Goal: Find specific page/section: Find specific page/section

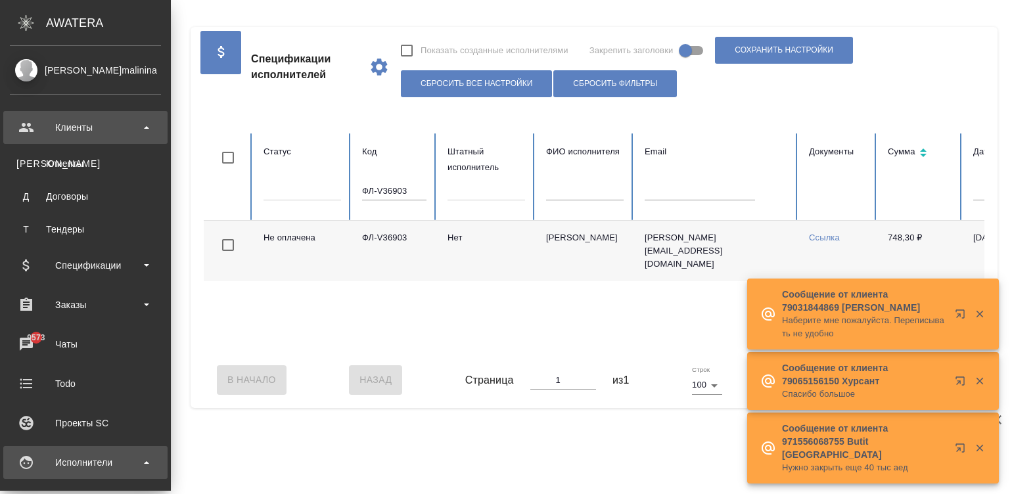
scroll to position [0, 261]
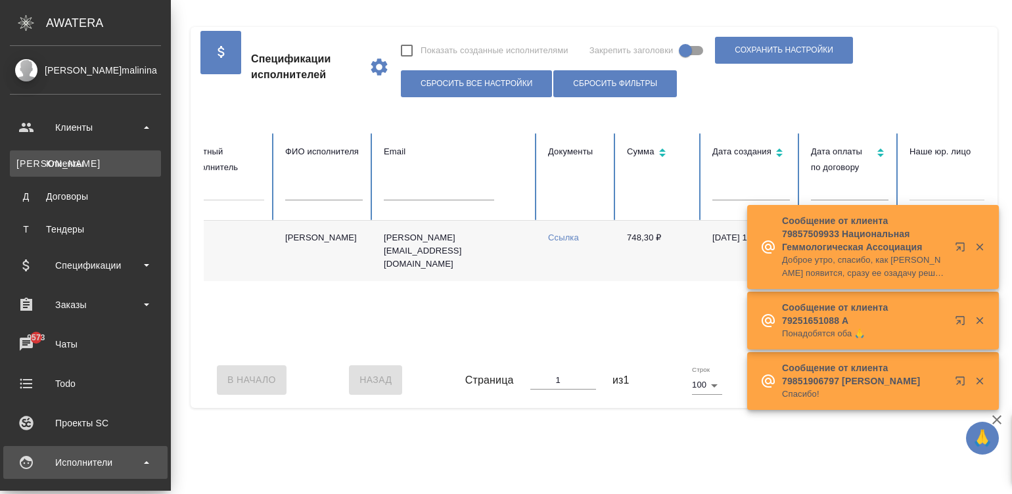
click at [83, 158] on div "Клиенты" at bounding box center [85, 163] width 138 height 13
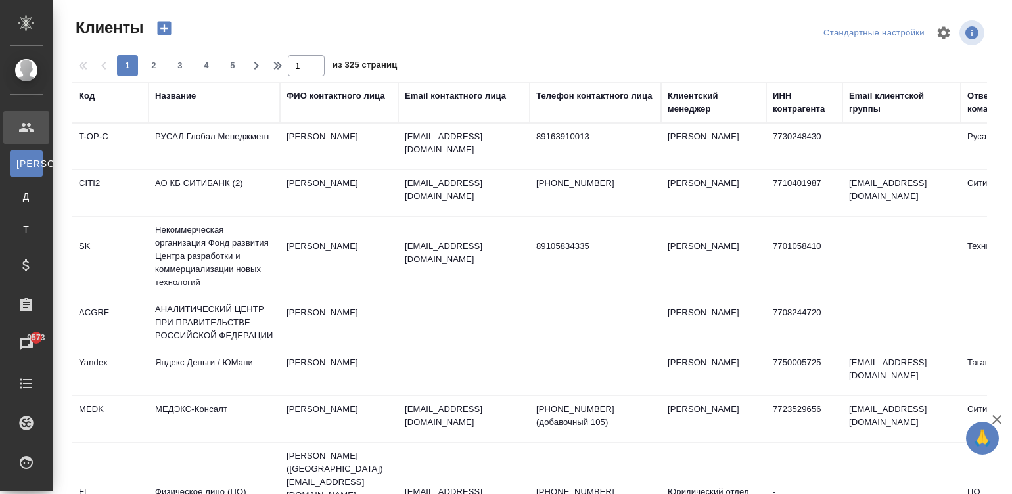
select select "RU"
click at [83, 158] on td "T-OP-C" at bounding box center [110, 147] width 76 height 46
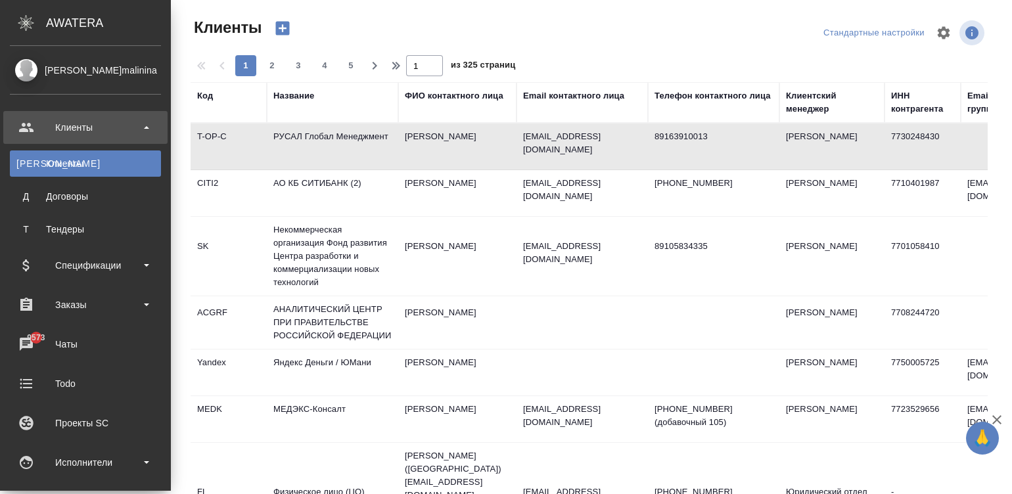
click at [273, 92] on div "Название" at bounding box center [293, 95] width 41 height 13
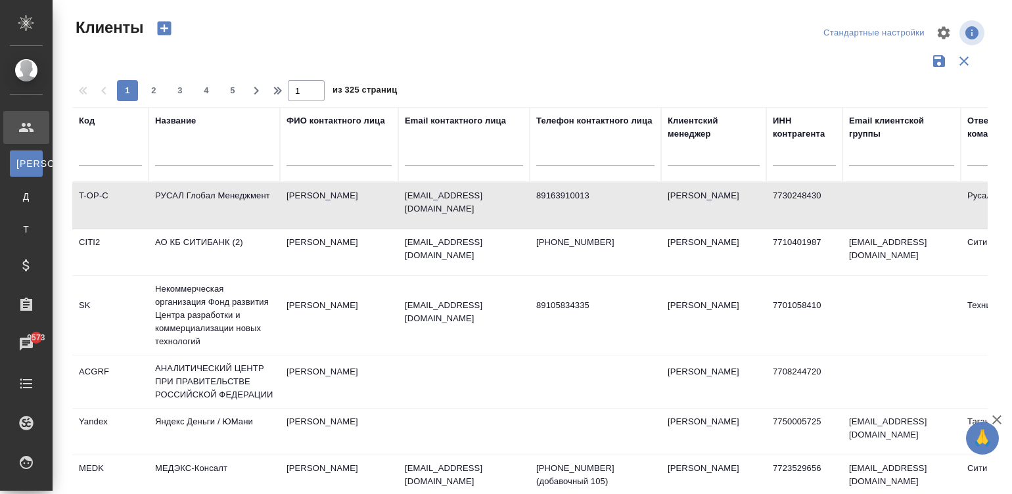
click at [241, 162] on input "text" at bounding box center [214, 157] width 118 height 16
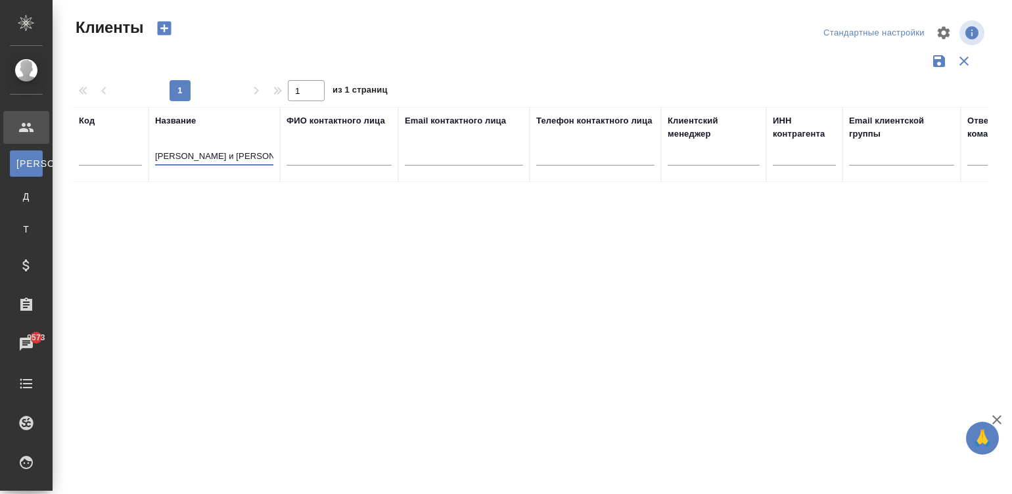
click at [218, 150] on input "джонсон и джонсон" at bounding box center [214, 157] width 118 height 16
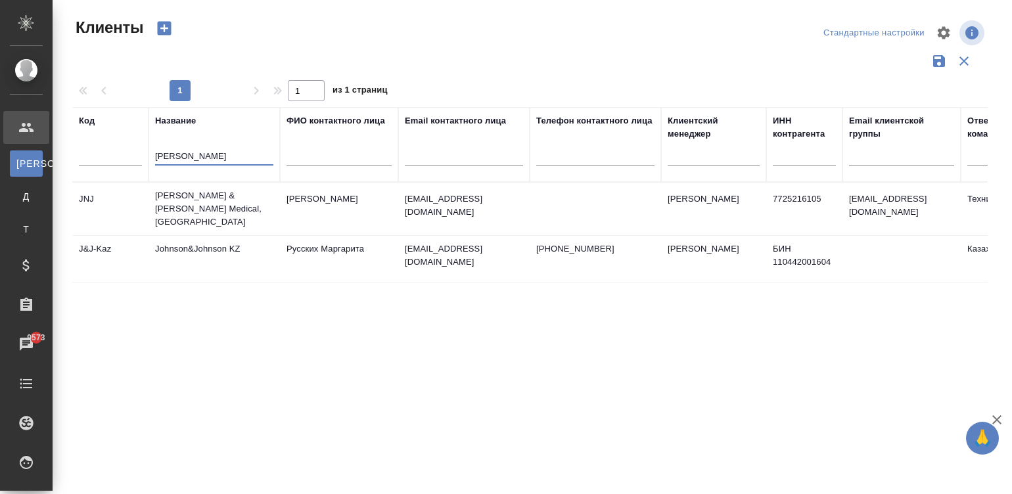
type input "johnson"
click at [231, 206] on td "Johnson & Johnson Medical, Russia" at bounding box center [214, 209] width 131 height 53
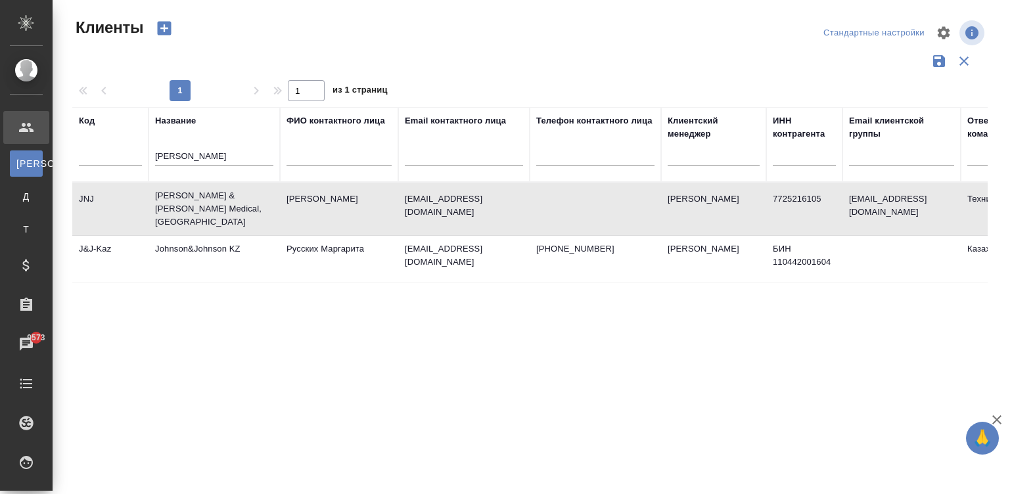
click at [231, 206] on td "Johnson & Johnson Medical, Russia" at bounding box center [214, 209] width 131 height 53
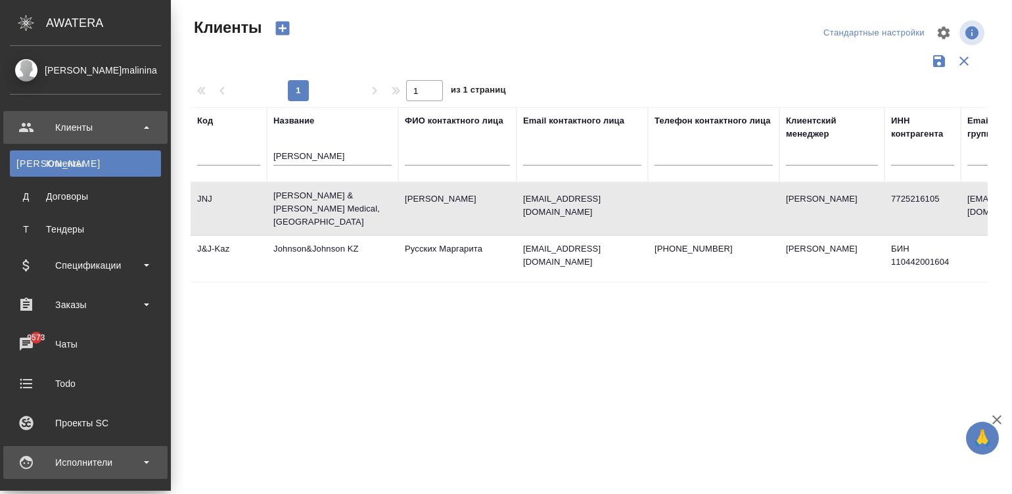
click at [36, 467] on div "Исполнители" at bounding box center [85, 463] width 151 height 20
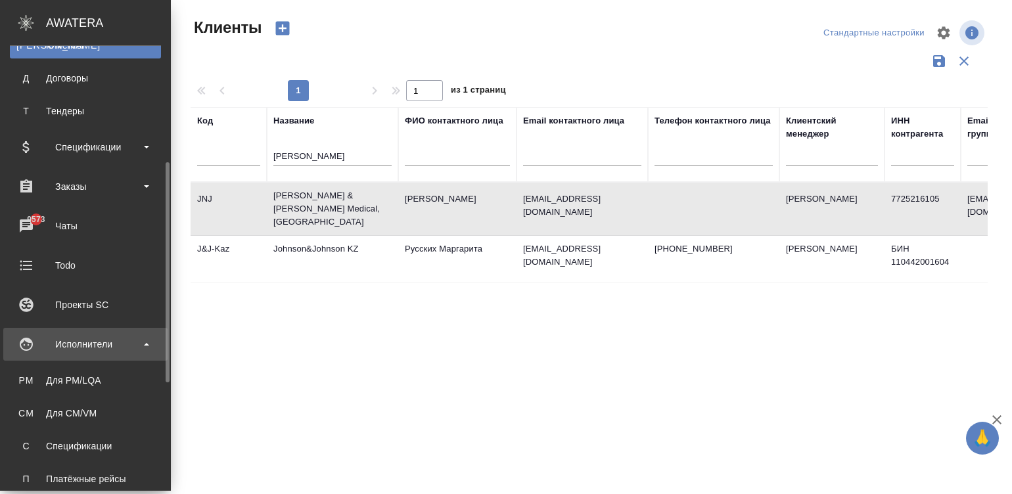
scroll to position [157, 0]
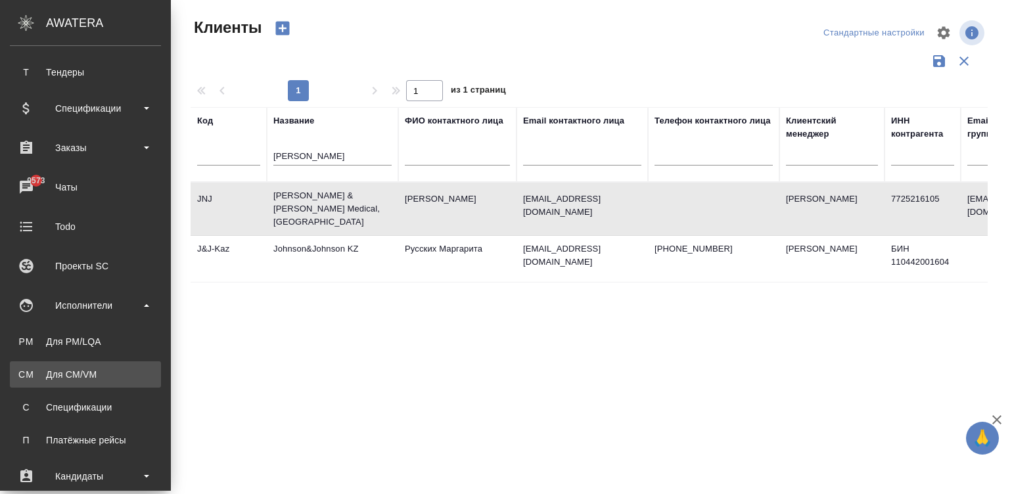
click at [43, 368] on div "Для CM/VM" at bounding box center [85, 374] width 138 height 13
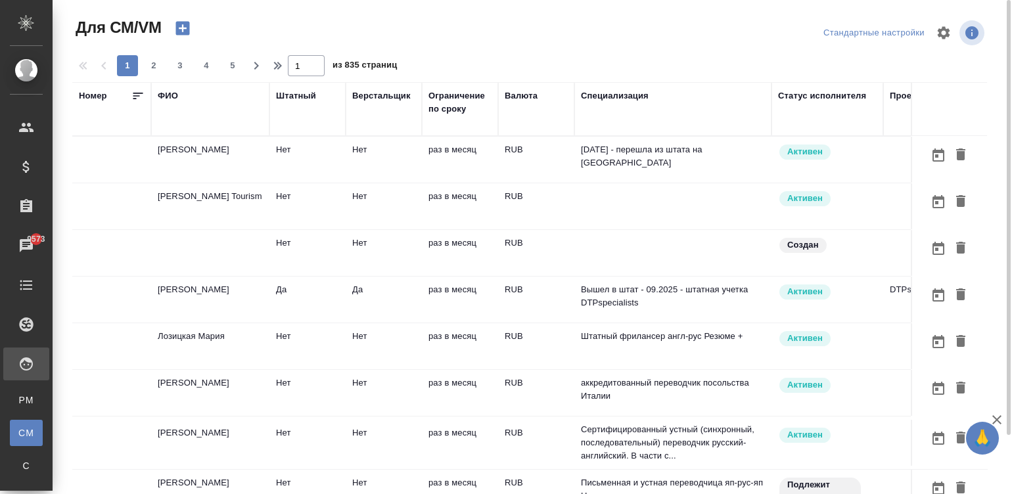
click at [483, 189] on td "раз в месяц" at bounding box center [460, 206] width 76 height 46
click at [589, 212] on td at bounding box center [672, 206] width 197 height 46
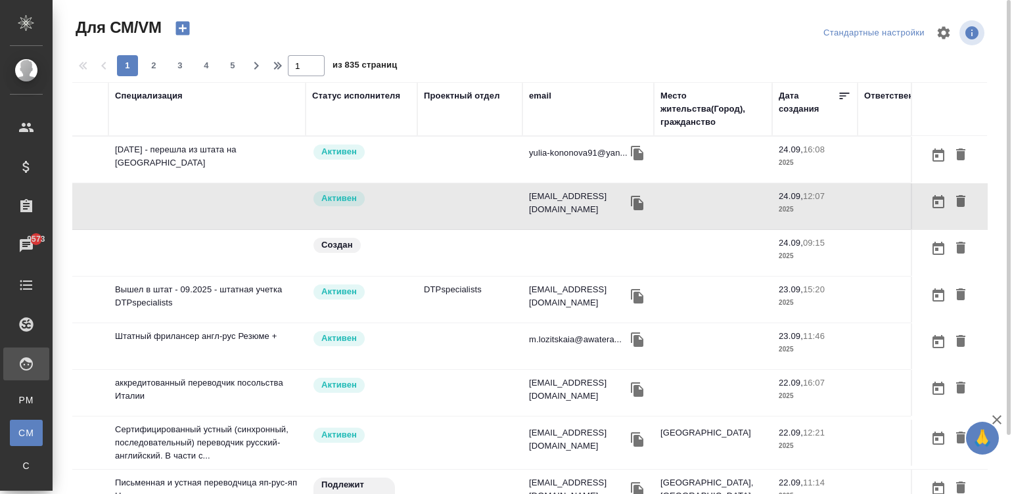
scroll to position [0, 501]
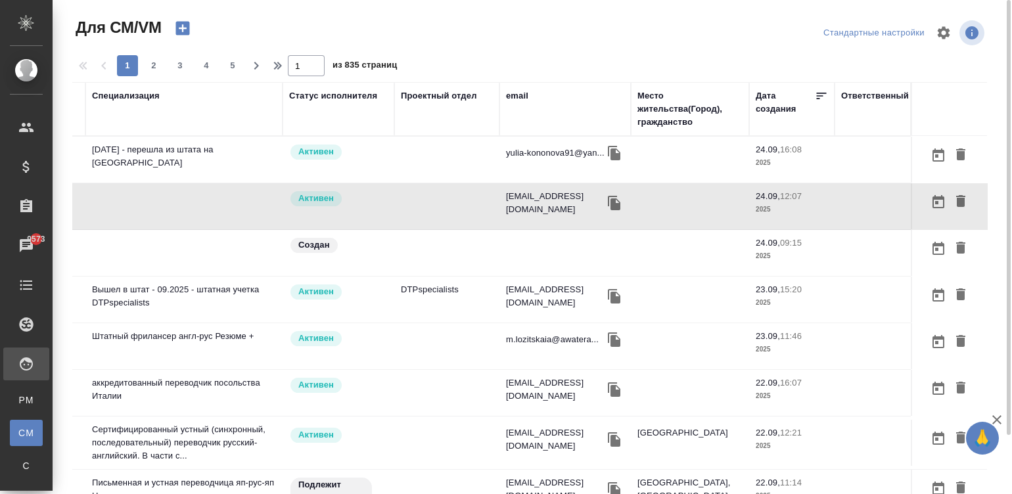
click at [510, 92] on div "email" at bounding box center [517, 95] width 22 height 13
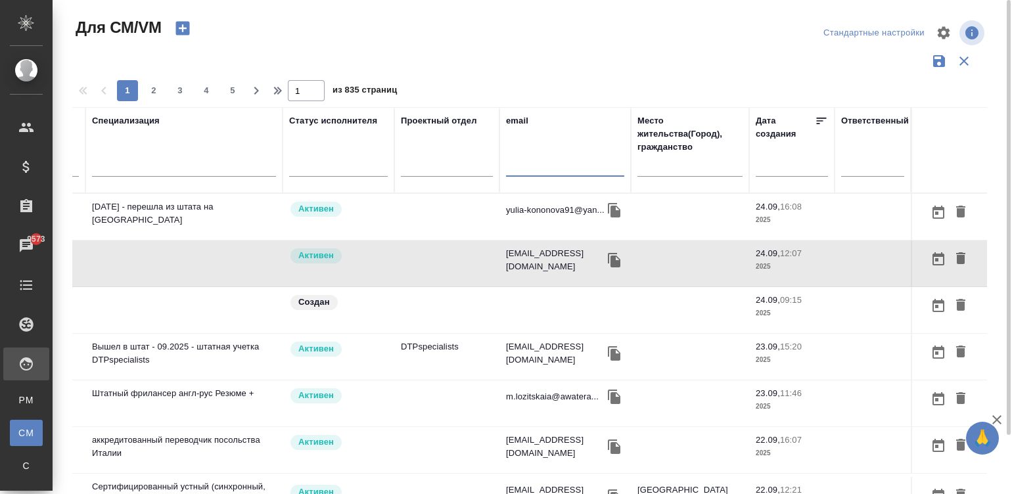
click at [515, 167] on input "text" at bounding box center [565, 168] width 118 height 16
paste input "(spayus@outlook.com"
click at [506, 166] on input "(spayus@outlook.com" at bounding box center [565, 168] width 118 height 16
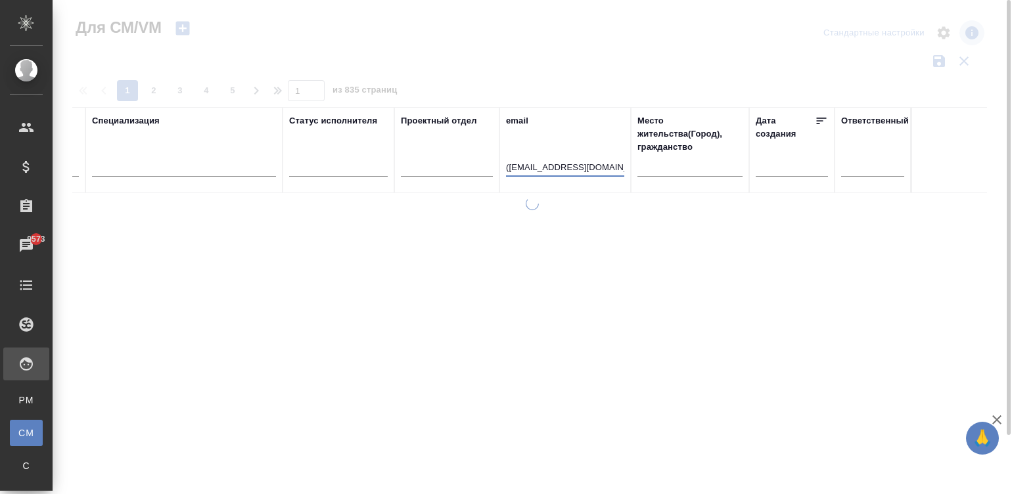
scroll to position [0, 489]
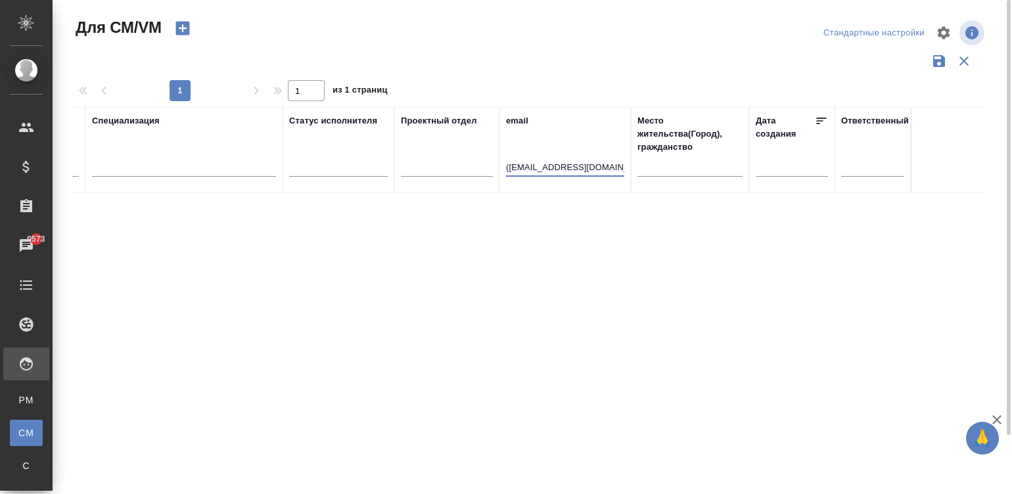
click at [503, 165] on th "email (spayus@outlook.com" at bounding box center [564, 150] width 131 height 86
click at [517, 166] on input "(spayus@outlook.com" at bounding box center [565, 168] width 118 height 16
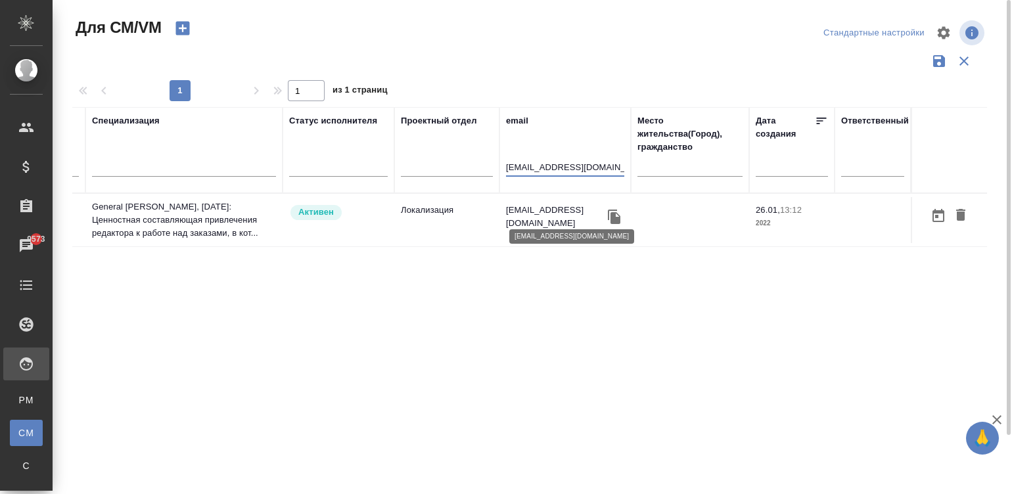
type input "[EMAIL_ADDRESS][DOMAIN_NAME]"
click at [552, 217] on p "[EMAIL_ADDRESS][DOMAIN_NAME]" at bounding box center [555, 217] width 99 height 26
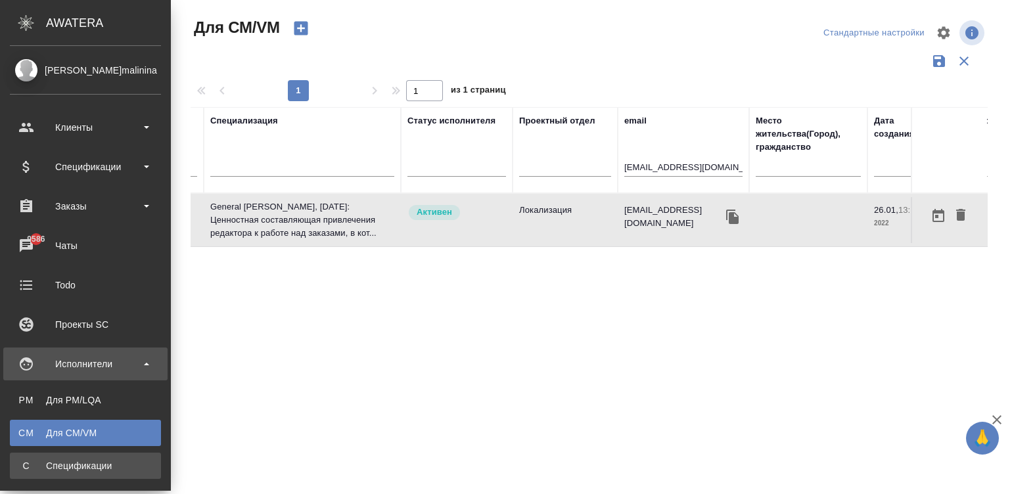
click at [20, 453] on link "С Спецификации" at bounding box center [85, 466] width 151 height 26
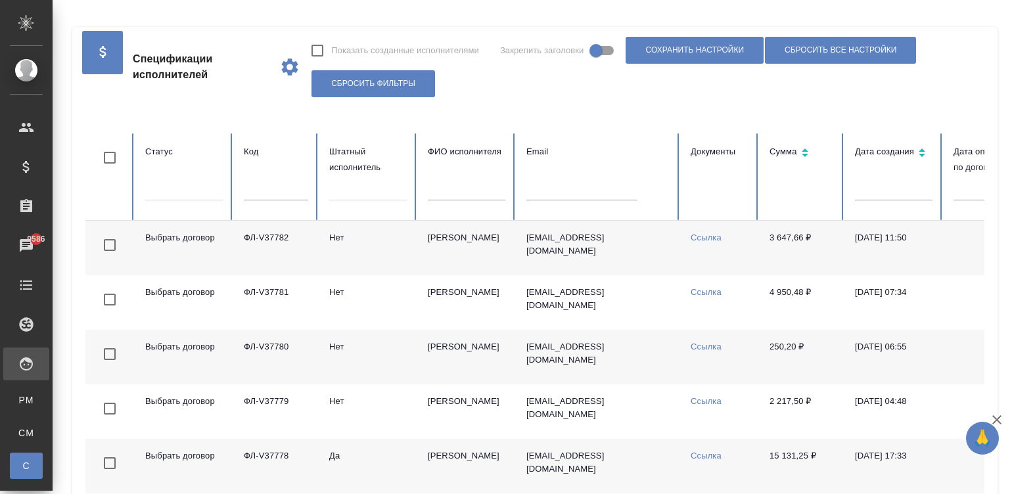
checkbox input "false"
click at [262, 189] on input "text" at bounding box center [276, 191] width 64 height 18
click at [445, 191] on input "text" at bounding box center [467, 191] width 78 height 18
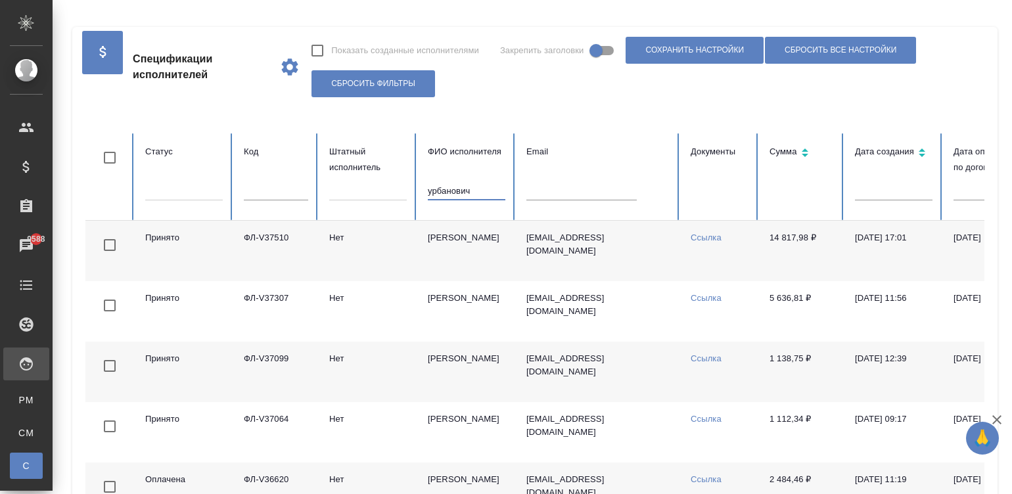
type input "урбанович"
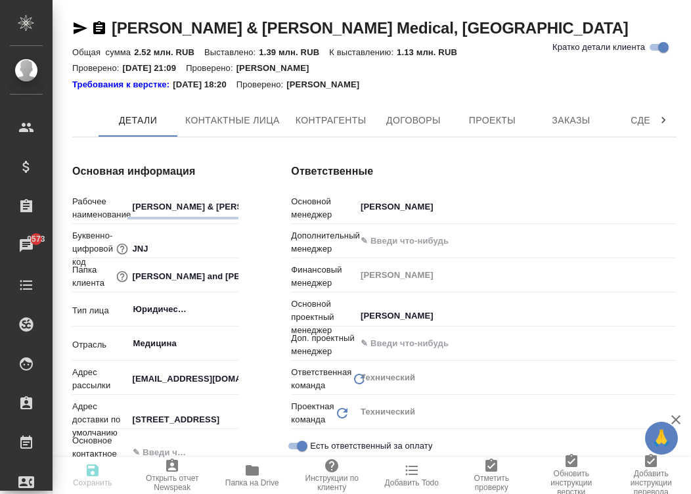
click at [409, 111] on button "Договоры" at bounding box center [413, 120] width 79 height 33
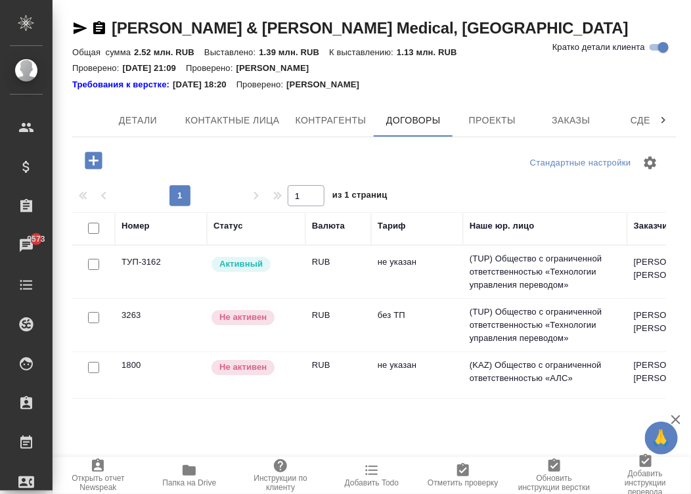
click at [379, 278] on td "не указан" at bounding box center [417, 272] width 92 height 46
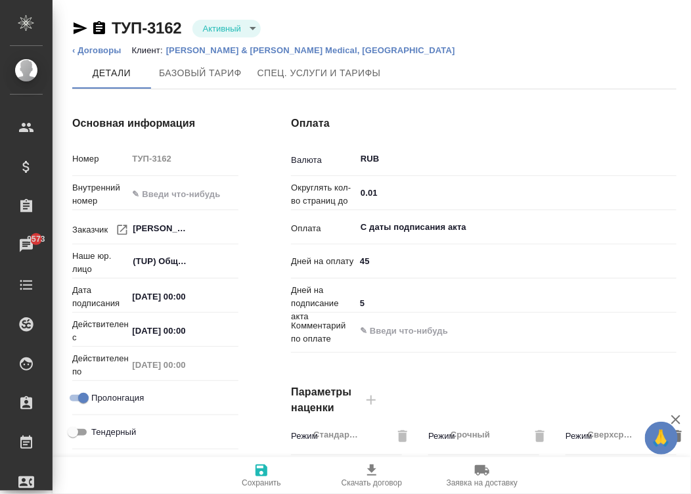
click at [379, 278] on hr at bounding box center [484, 278] width 386 height 1
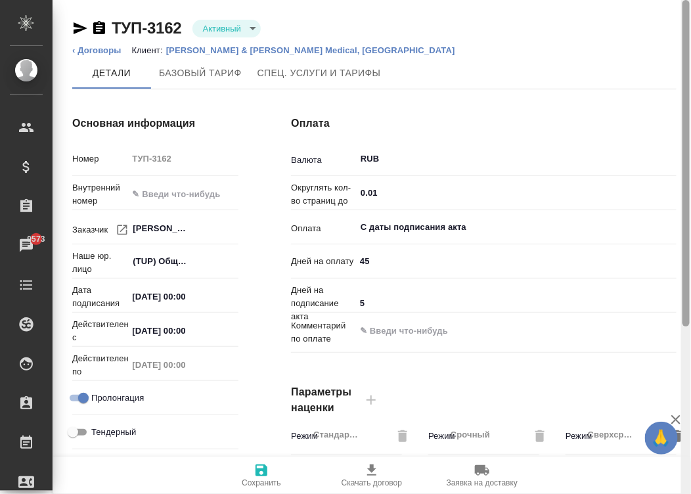
type input "Стандартный шаблон - [PHONE_NUMBER] - ВЫБЕРИ МЕНЯ!"
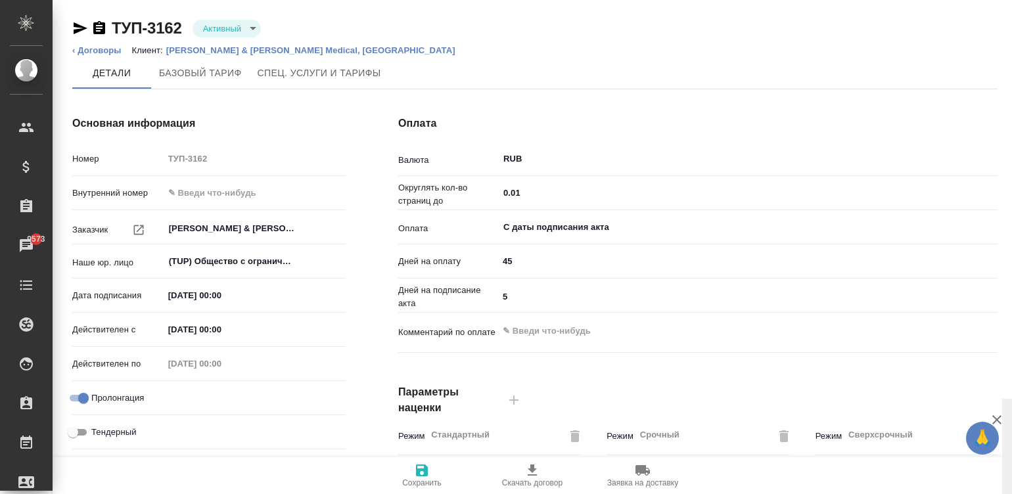
scroll to position [399, 0]
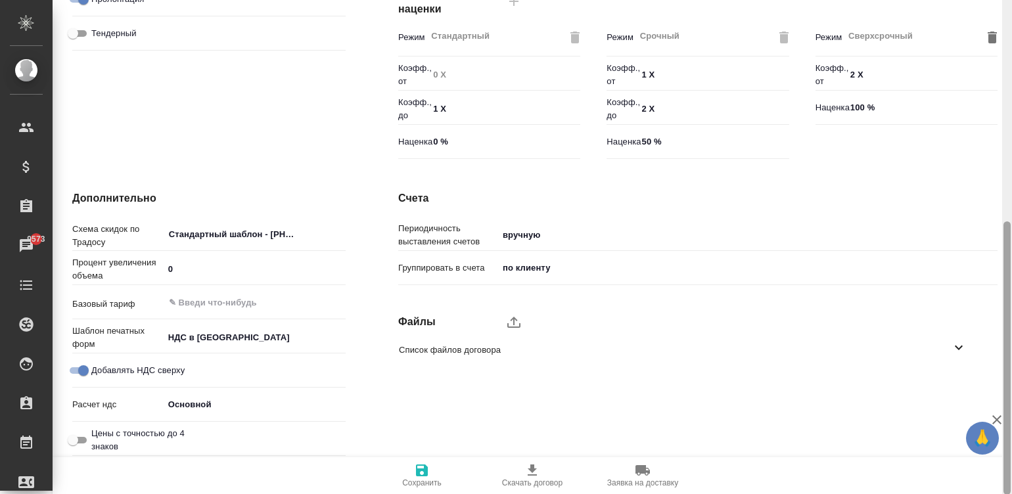
click at [691, 345] on div at bounding box center [1007, 247] width 10 height 495
click at [513, 323] on icon "upload" at bounding box center [514, 322] width 16 height 16
click at [0, 0] on input "upload" at bounding box center [0, 0] width 0 height 0
type textarea "x"
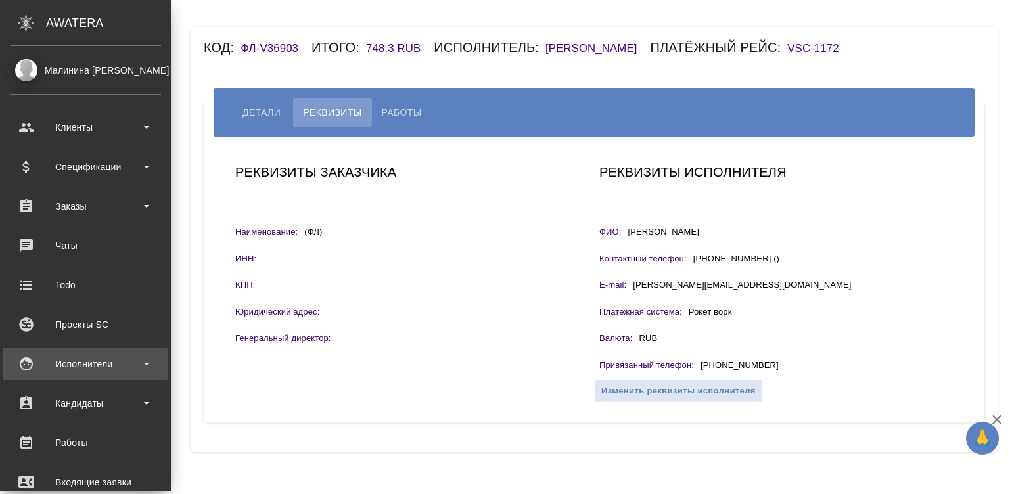
click at [46, 361] on div "Исполнители" at bounding box center [85, 364] width 151 height 20
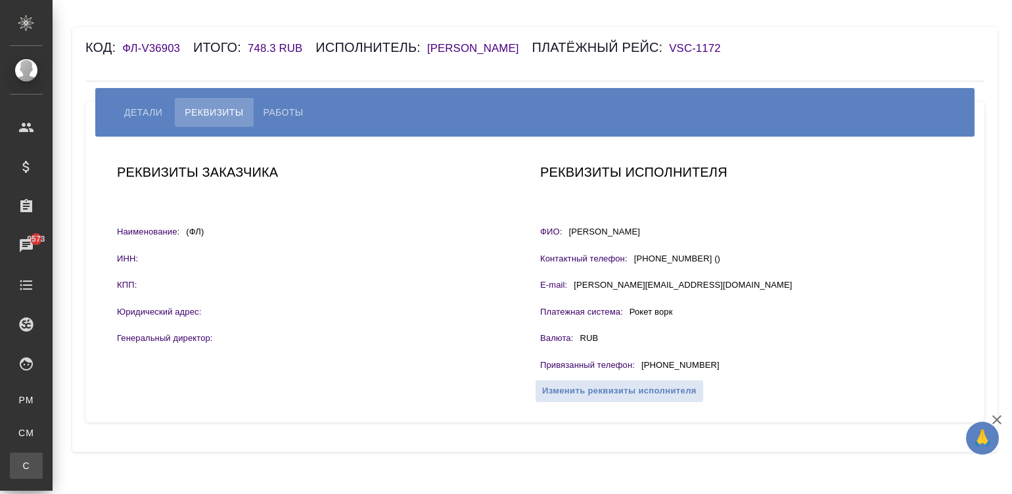
click at [20, 460] on div "Спецификации" at bounding box center [10, 465] width 20 height 13
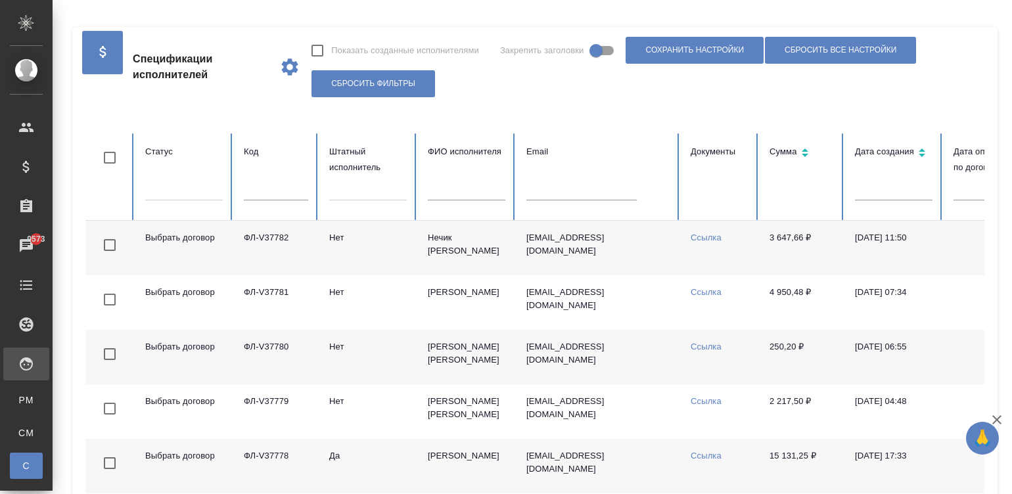
click at [446, 244] on td "Нечик Юлия Андреевна" at bounding box center [466, 248] width 99 height 55
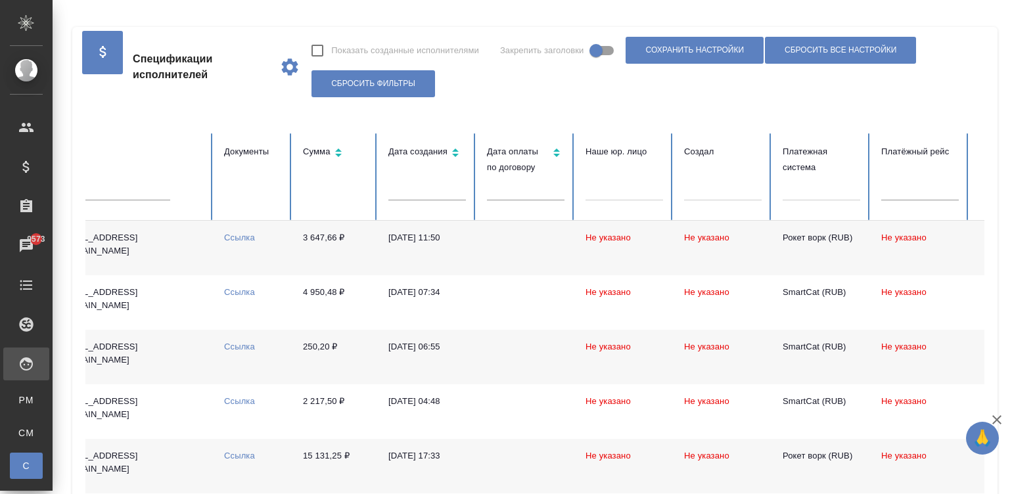
scroll to position [0, 508]
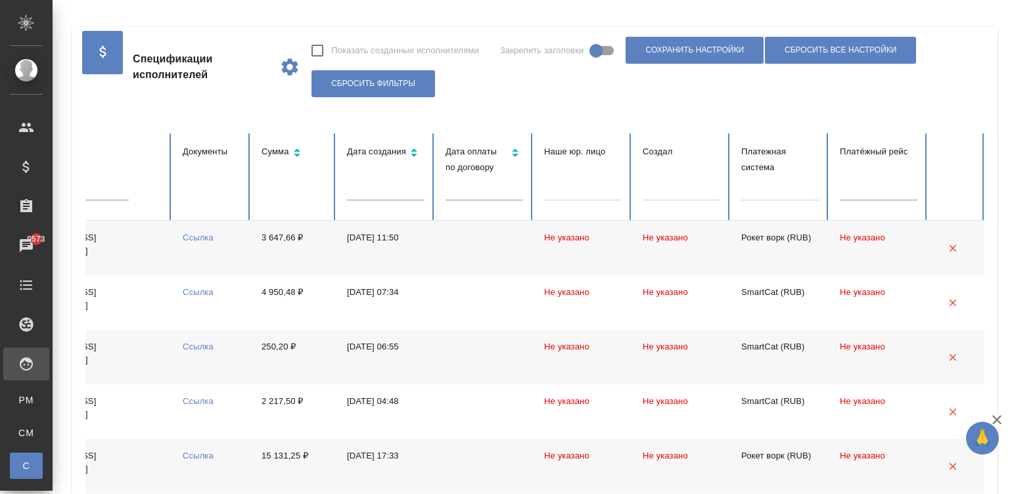
click at [766, 193] on div at bounding box center [780, 187] width 78 height 19
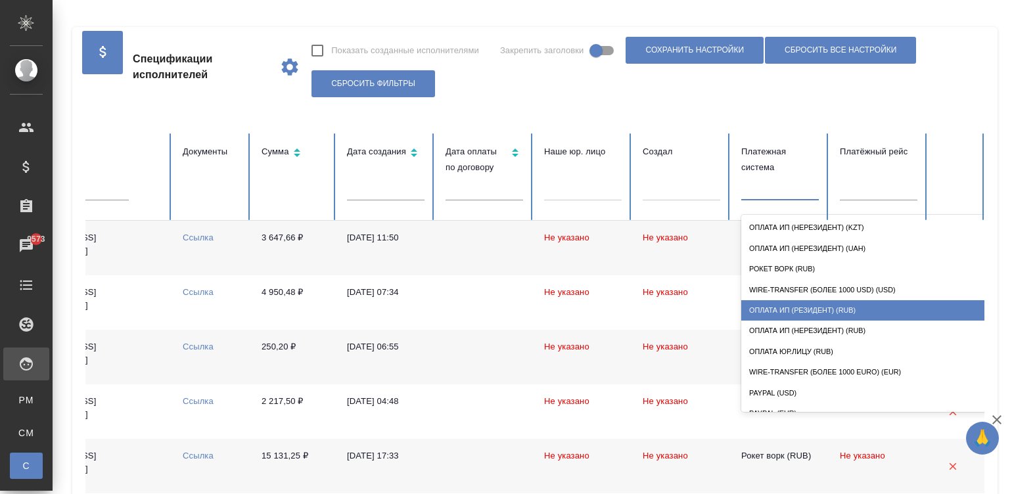
click at [848, 307] on div "Оплата ИП (резидент) (RUB)" at bounding box center [872, 310] width 263 height 20
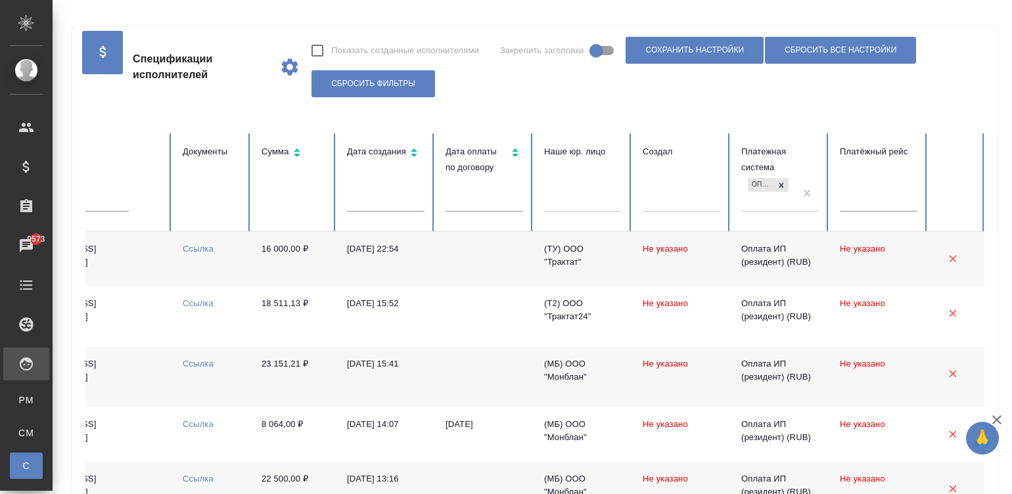
click at [480, 277] on td at bounding box center [484, 259] width 99 height 55
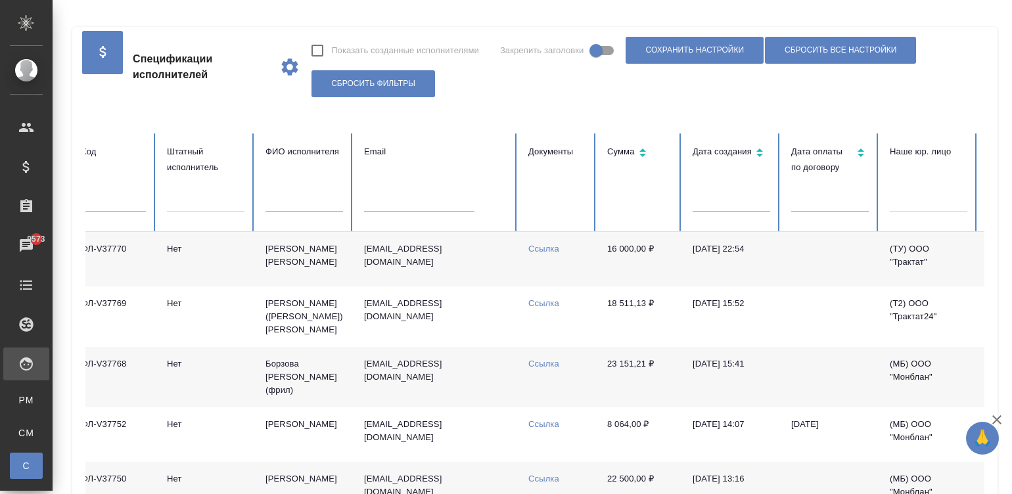
scroll to position [0, 0]
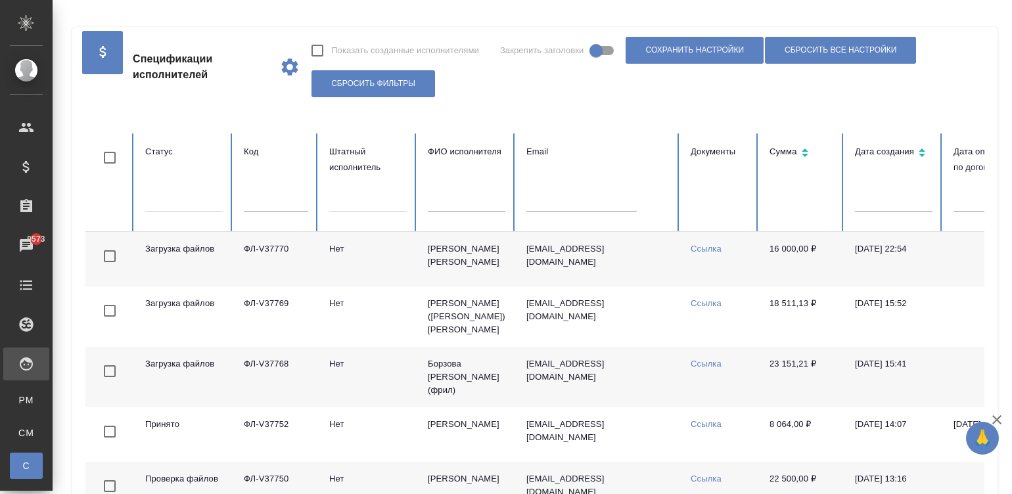
click at [196, 200] on div at bounding box center [184, 198] width 78 height 19
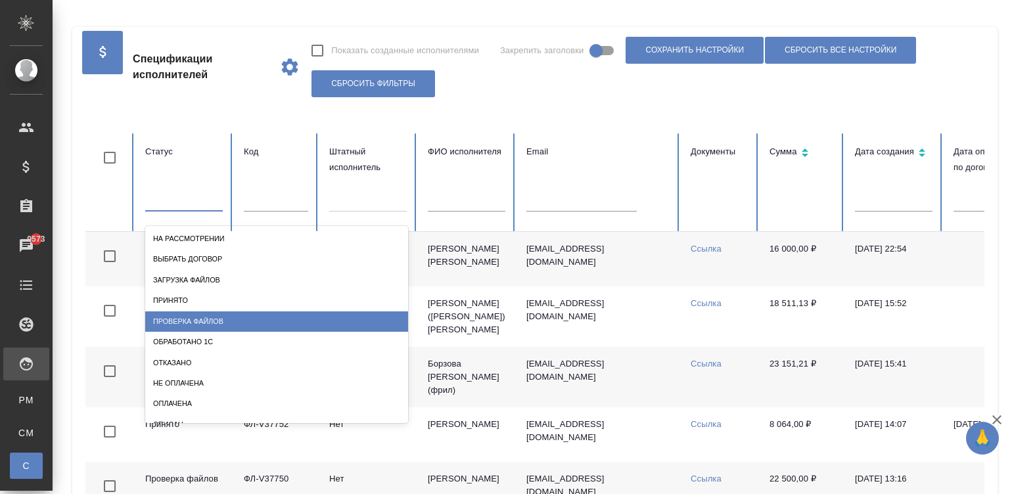
click at [285, 321] on div "Проверка файлов" at bounding box center [276, 321] width 263 height 20
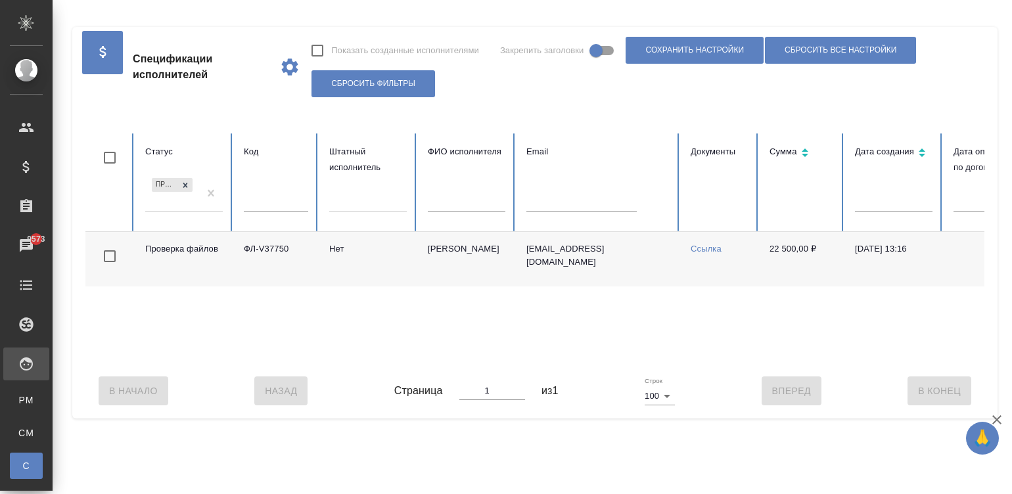
click at [407, 268] on td "Нет" at bounding box center [368, 259] width 99 height 55
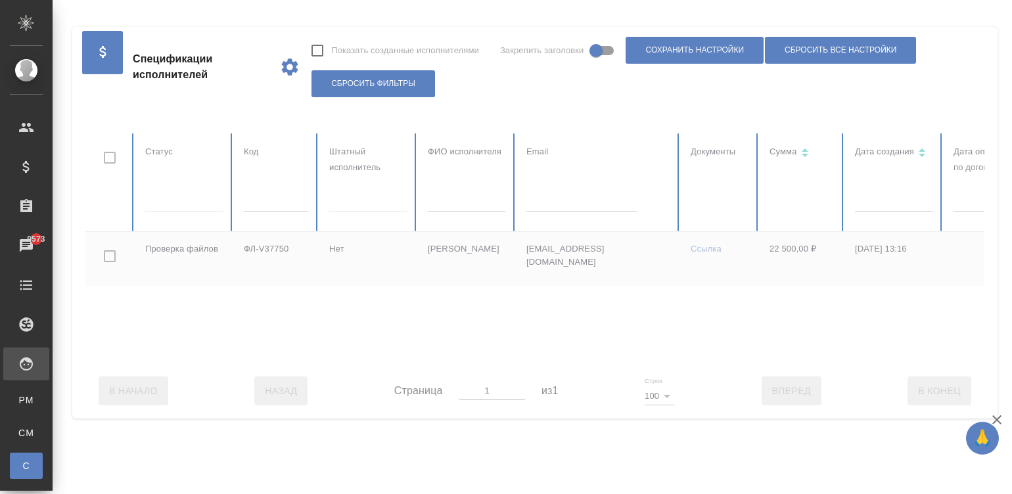
click at [175, 199] on div at bounding box center [789, 248] width 1408 height 230
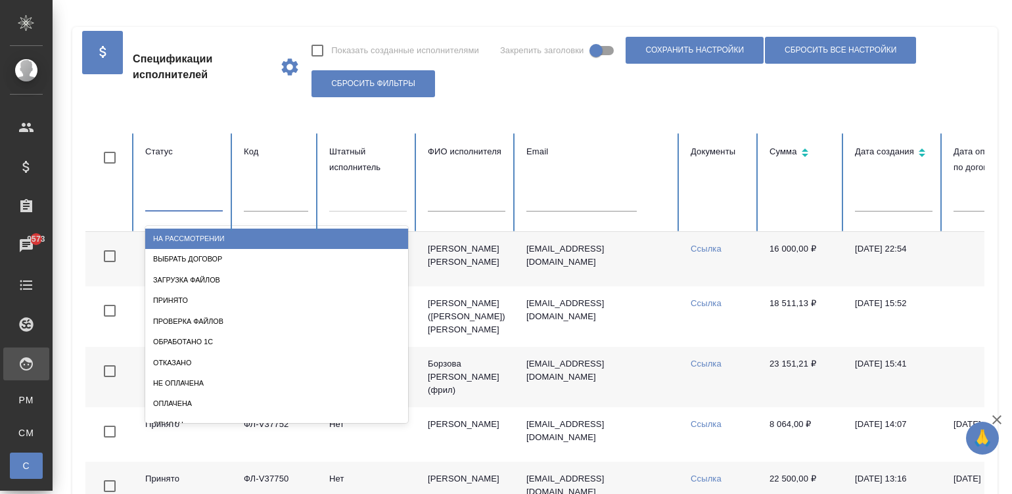
click at [187, 200] on div at bounding box center [184, 198] width 78 height 19
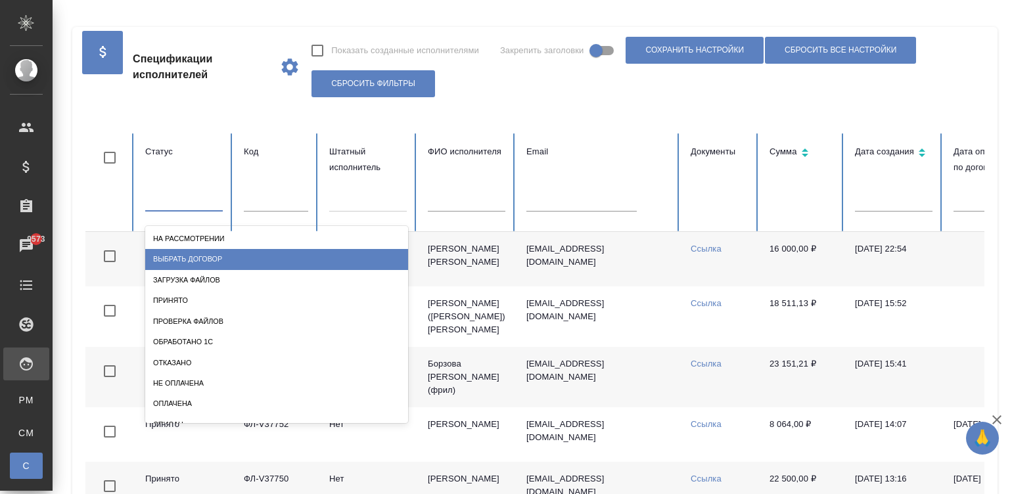
click at [231, 250] on div "Выбрать договор" at bounding box center [276, 259] width 263 height 20
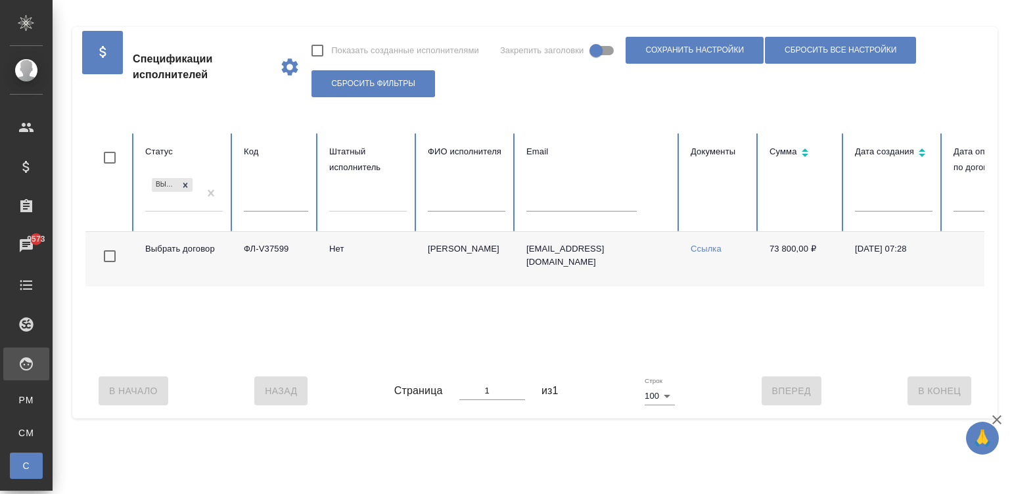
click at [672, 376] on div "В Начало Назад Страница 1 из 1 Строк 100 100 Вперед В Конец" at bounding box center [534, 390] width 899 height 55
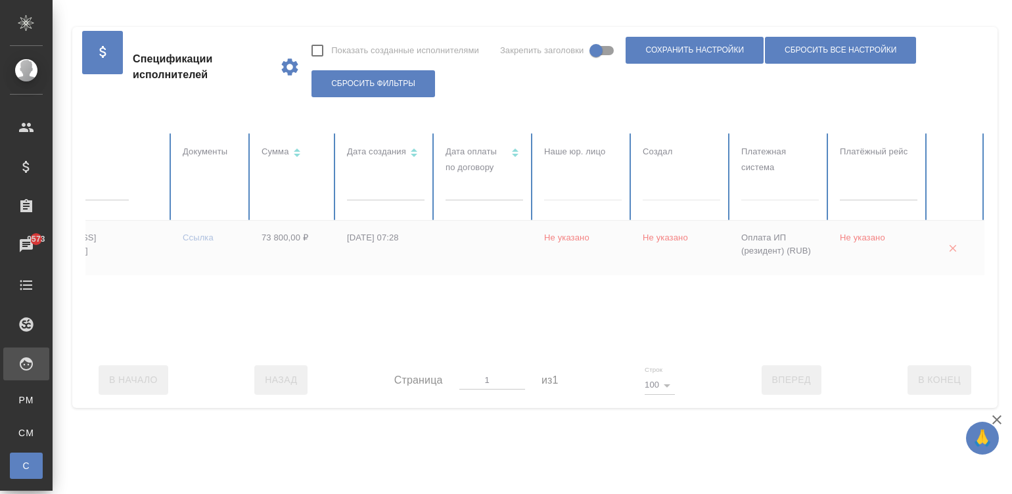
click at [743, 193] on div at bounding box center [281, 242] width 1408 height 219
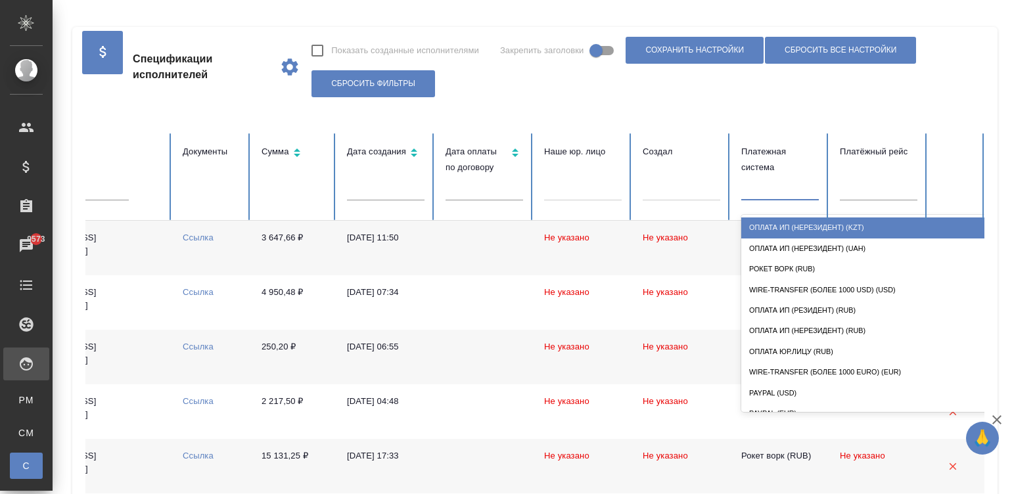
click at [779, 197] on div at bounding box center [780, 187] width 78 height 25
click at [812, 219] on div "Оплата ИП (нерезидент) (KZT)" at bounding box center [872, 228] width 263 height 20
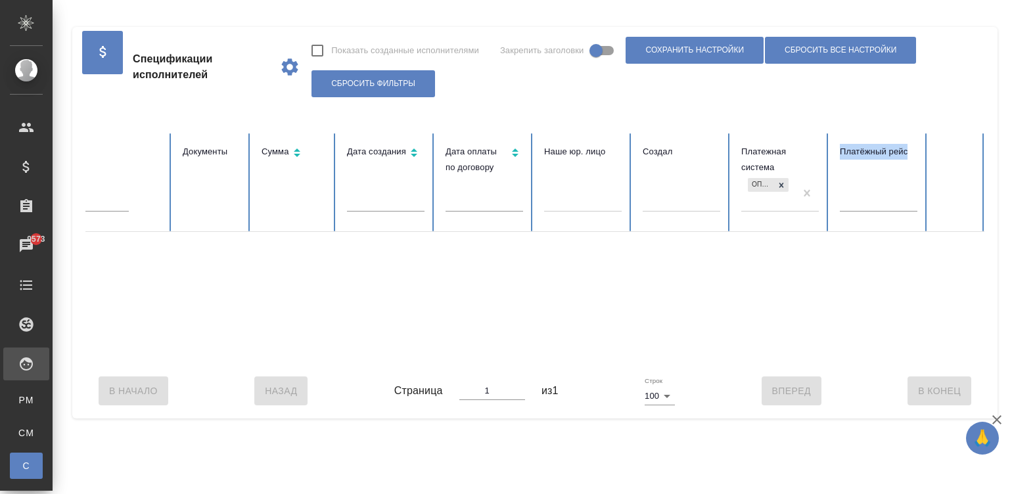
drag, startPoint x: 812, startPoint y: 219, endPoint x: 510, endPoint y: 358, distance: 332.0
click at [510, 358] on table "Статус Выбрать договор Код Штатный исполнитель ФИО исполнителя Email Документы …" at bounding box center [281, 248] width 1408 height 230
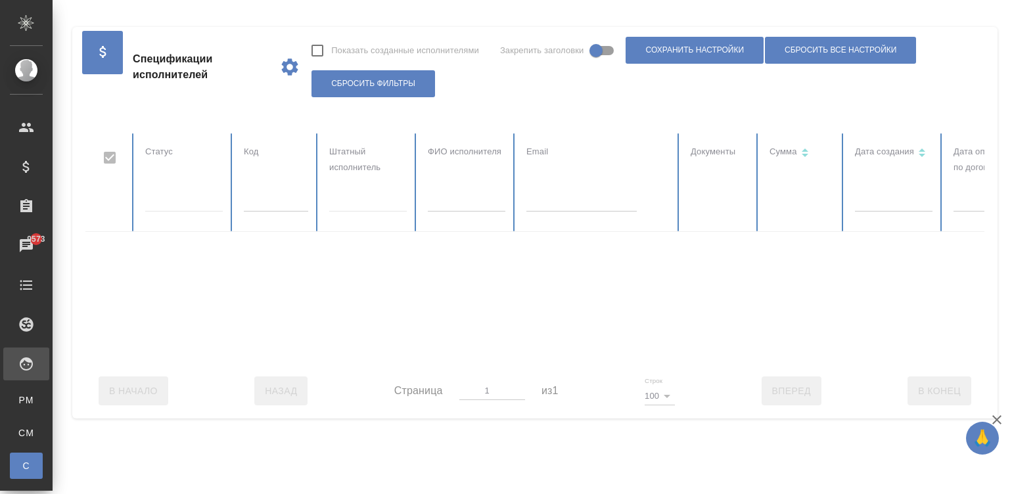
click at [179, 190] on div at bounding box center [789, 248] width 1408 height 230
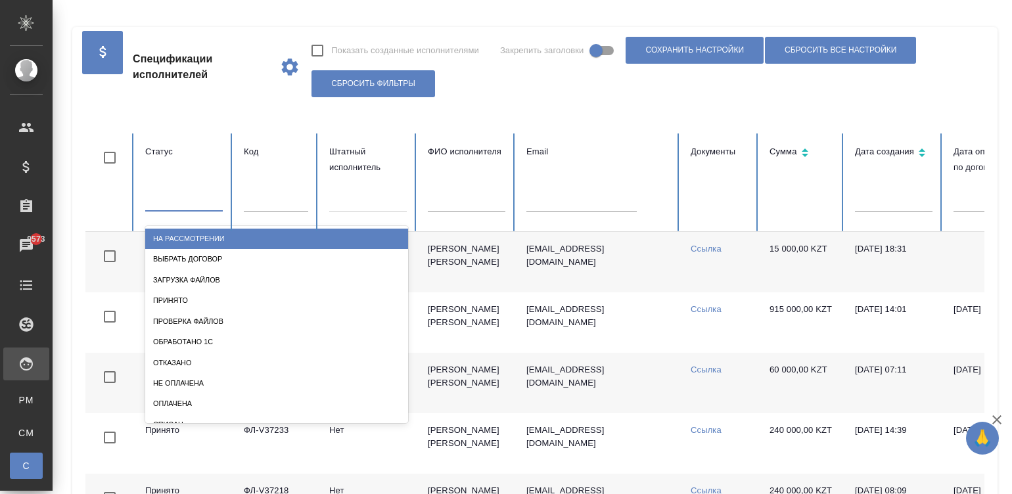
click at [156, 200] on div at bounding box center [184, 198] width 78 height 19
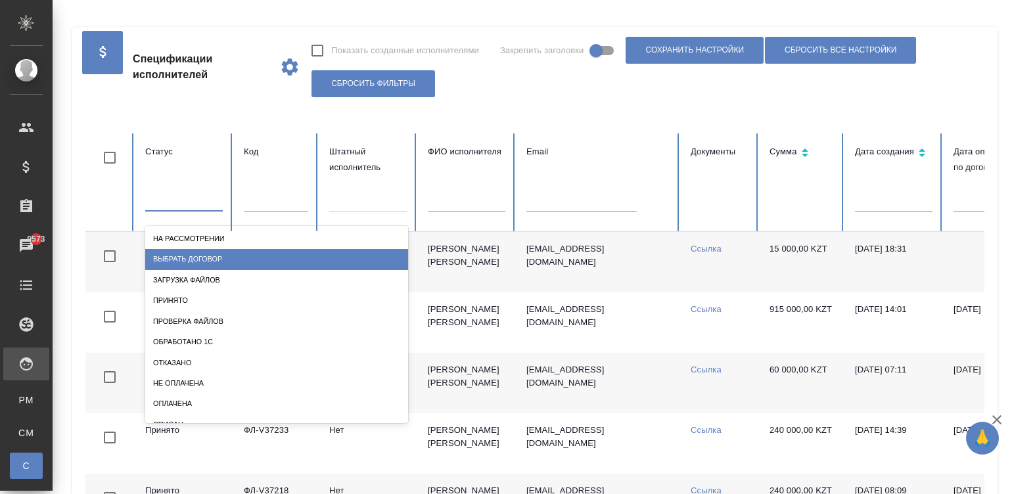
click at [252, 253] on div "Выбрать договор" at bounding box center [276, 259] width 263 height 20
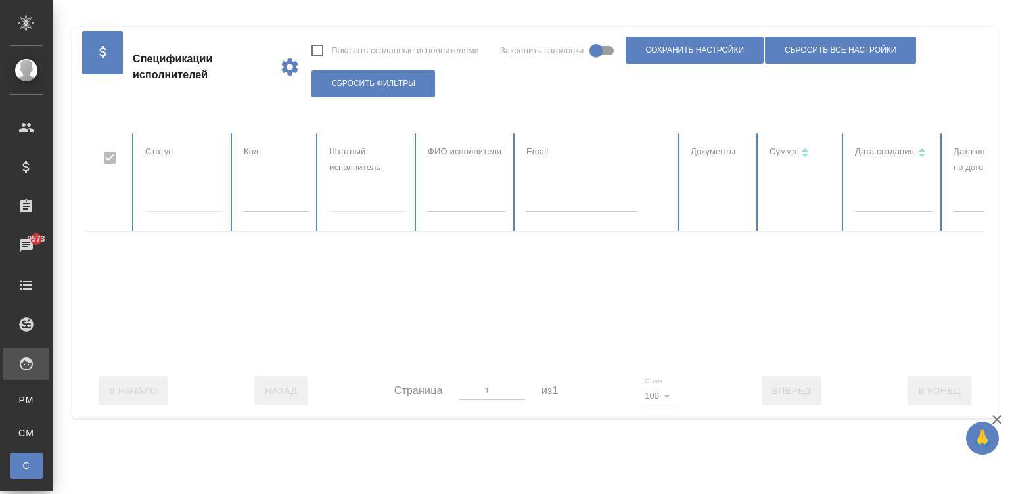
click at [181, 198] on div at bounding box center [184, 198] width 78 height 19
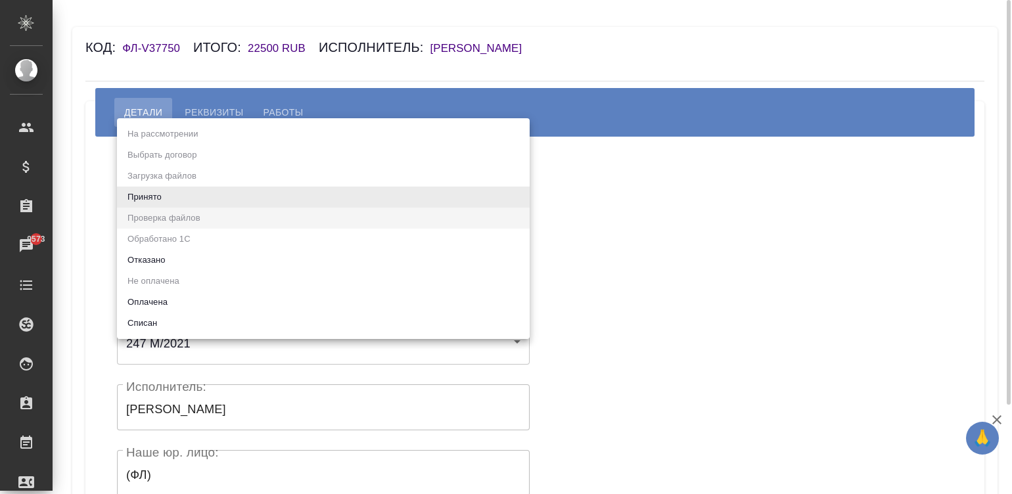
click at [239, 196] on body "🙏 .cls-1 fill:#fff; AWATERA [PERSON_NAME][PERSON_NAME] Спецификации Заказы 9573…" at bounding box center [506, 247] width 1012 height 494
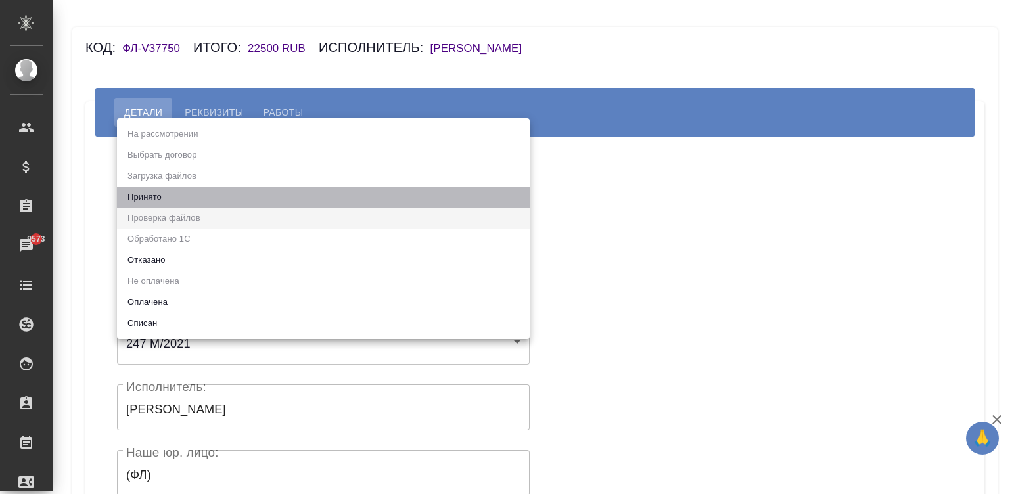
click at [164, 196] on li "Принято" at bounding box center [323, 197] width 413 height 21
type input "accepted"
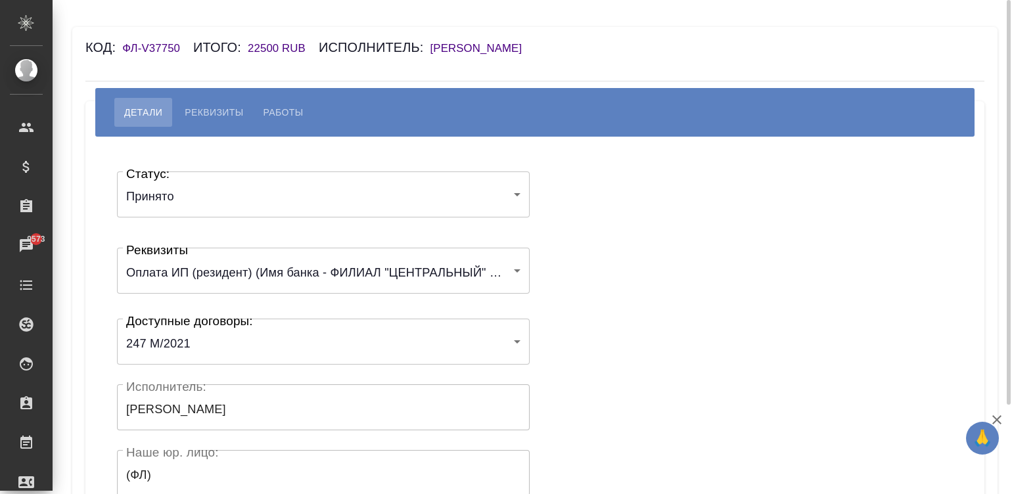
click at [594, 210] on div "Статус: Принято accepted Статус: Реквизиты Оплата ИП (резидент) (Имя банка - ФИ…" at bounding box center [535, 393] width 846 height 475
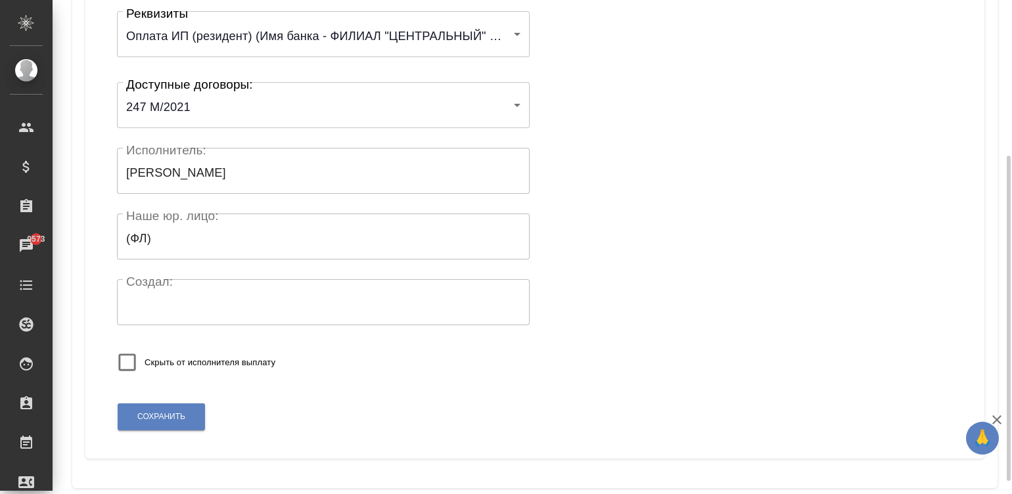
scroll to position [256, 0]
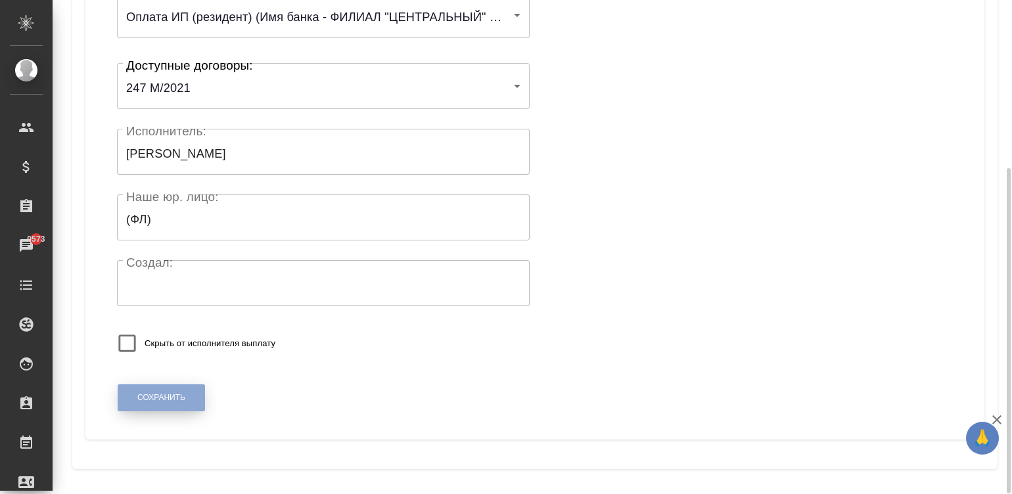
click at [147, 394] on span "Сохранить" at bounding box center [161, 397] width 48 height 11
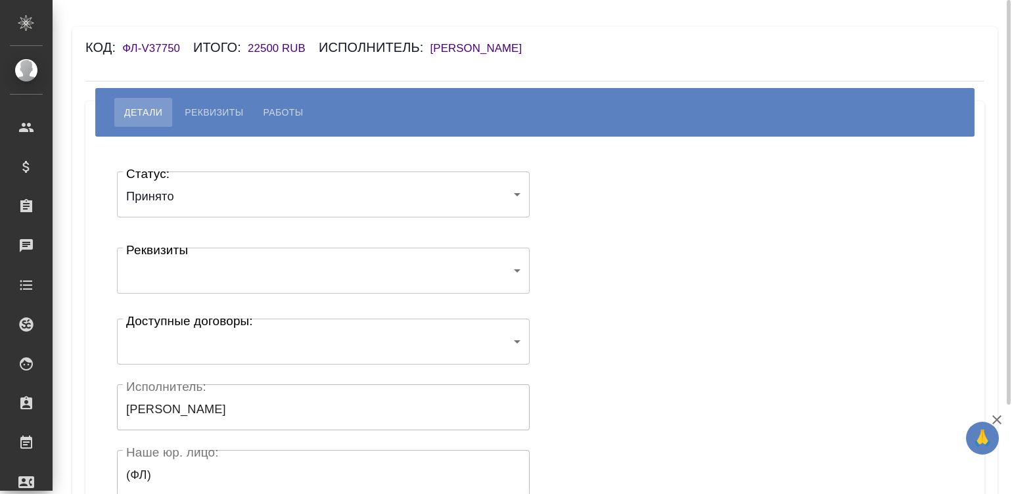
click at [421, 355] on div "Статус: Принято accepted Статус: Реквизиты ​ 6853cd96542f787301e3e3d3 Реквизиты…" at bounding box center [323, 394] width 413 height 465
click at [616, 331] on div "Статус: Принято accepted Статус: Реквизиты ​ 6853cd96542f787301e3e3d3 Реквизиты…" at bounding box center [535, 393] width 846 height 475
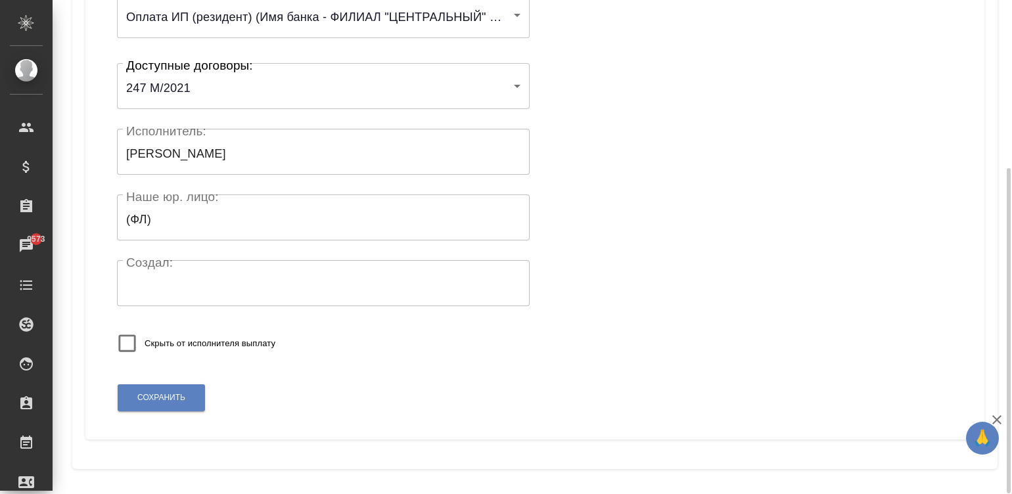
scroll to position [257, 0]
click at [153, 398] on span "Сохранить" at bounding box center [161, 396] width 48 height 11
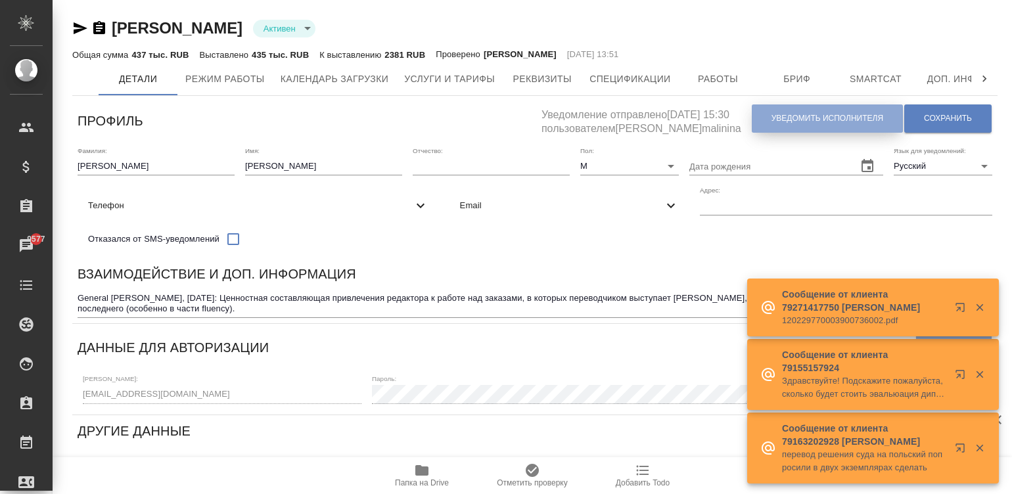
click at [799, 116] on span "Уведомить исполнителя" at bounding box center [828, 118] width 112 height 11
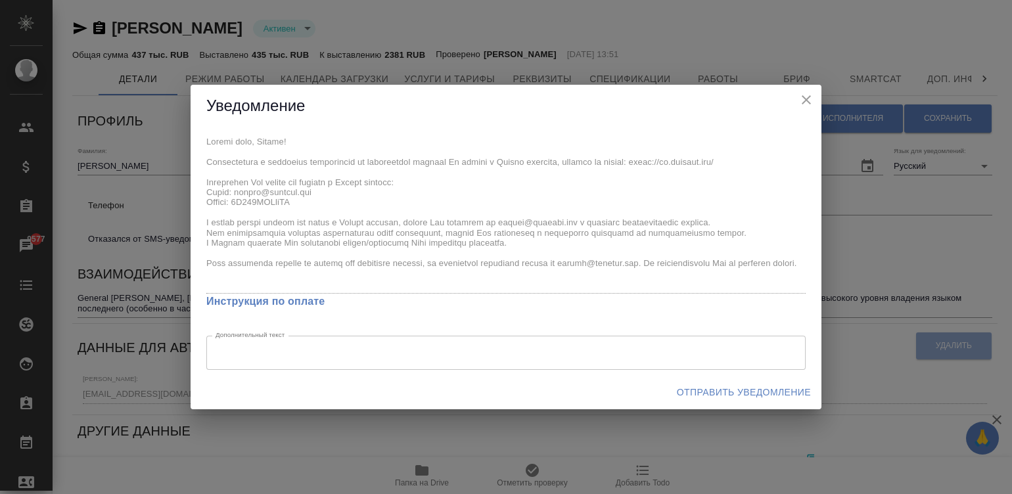
click at [196, 126] on div "Уведомление x Инструкция по оплате Дополнительный текст x Дополнительный текст …" at bounding box center [506, 247] width 631 height 325
click at [729, 389] on span "Отправить уведомление" at bounding box center [744, 392] width 134 height 16
